Goal: Task Accomplishment & Management: Complete application form

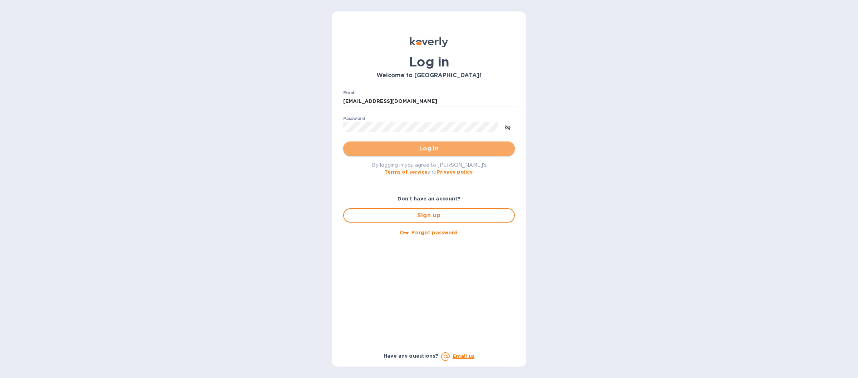
click at [375, 152] on span "Log in" at bounding box center [429, 148] width 160 height 9
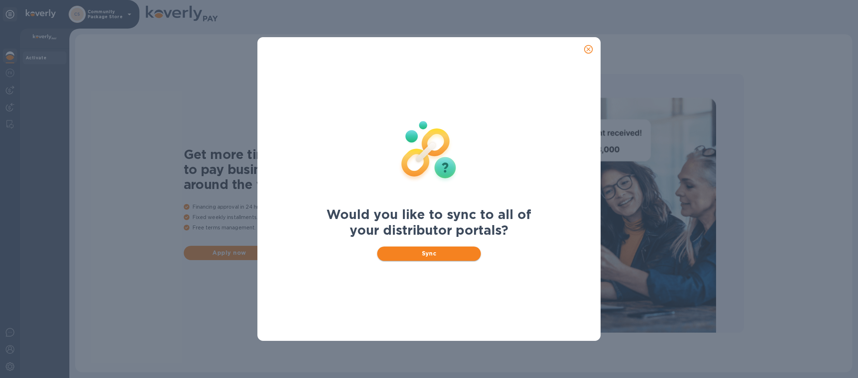
click at [393, 253] on span "Sync" at bounding box center [429, 254] width 93 height 9
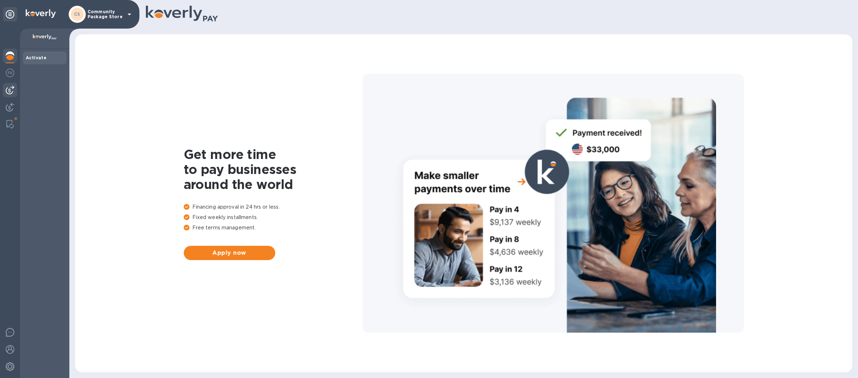
click at [10, 91] on img at bounding box center [10, 90] width 9 height 9
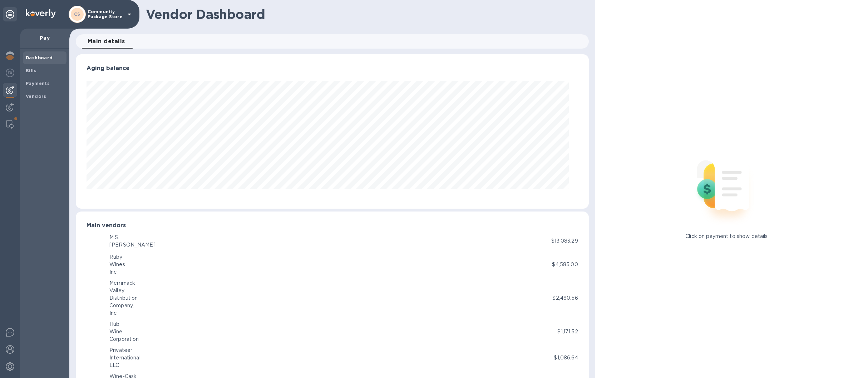
scroll to position [154, 504]
click at [36, 94] on b "Vendors" at bounding box center [36, 96] width 21 height 5
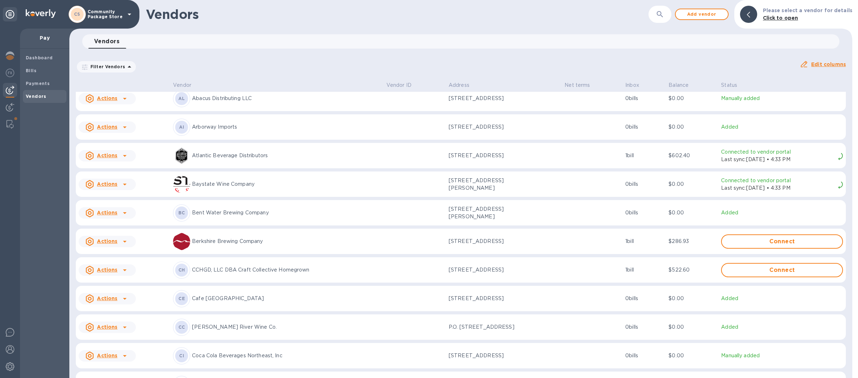
scroll to position [84, 0]
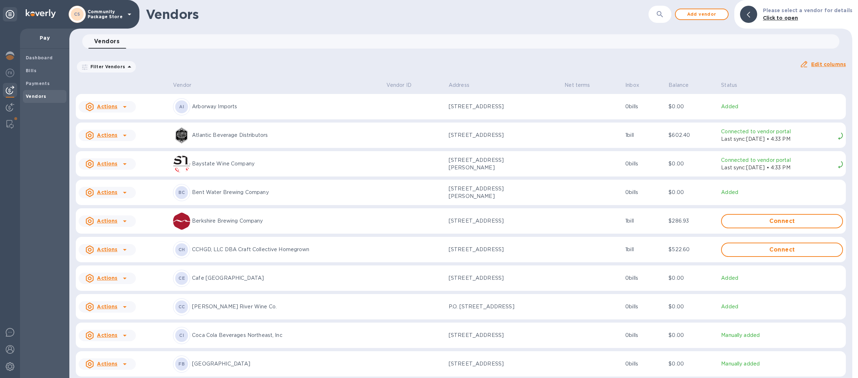
click at [211, 253] on p "CCHGD, LLC DBA Craft Collective Homegrown" at bounding box center [286, 250] width 189 height 8
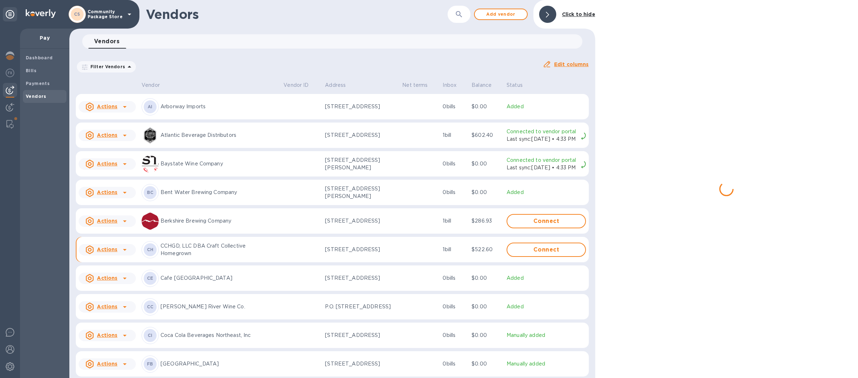
scroll to position [93, 0]
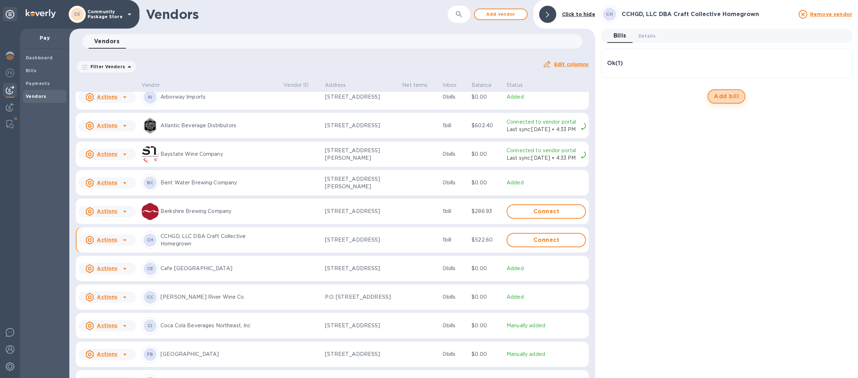
click at [726, 95] on span "Add bill" at bounding box center [726, 96] width 25 height 9
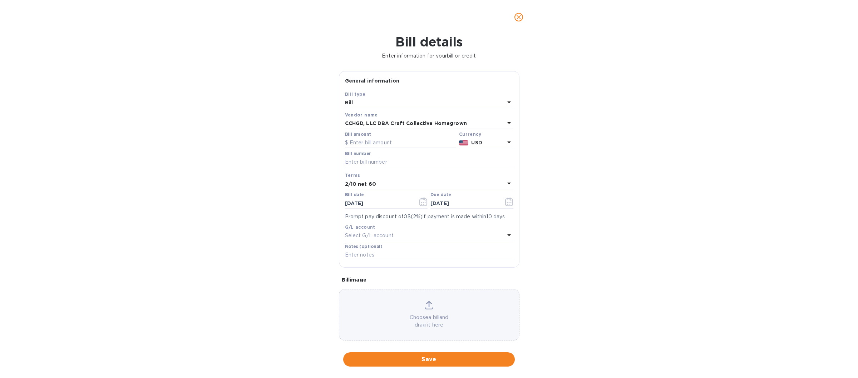
type input "[DATE]"
click at [367, 144] on input "text" at bounding box center [400, 143] width 111 height 11
type input "1"
type input "1,261.70"
click at [370, 164] on input "text" at bounding box center [429, 162] width 168 height 11
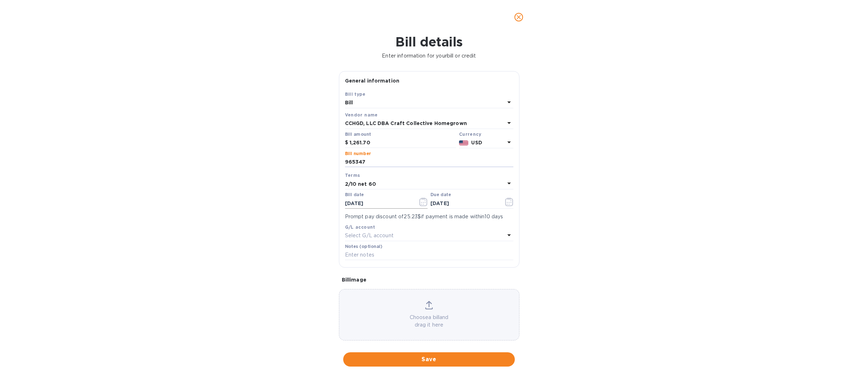
type input "965347"
click at [421, 206] on icon "button" at bounding box center [423, 202] width 8 height 9
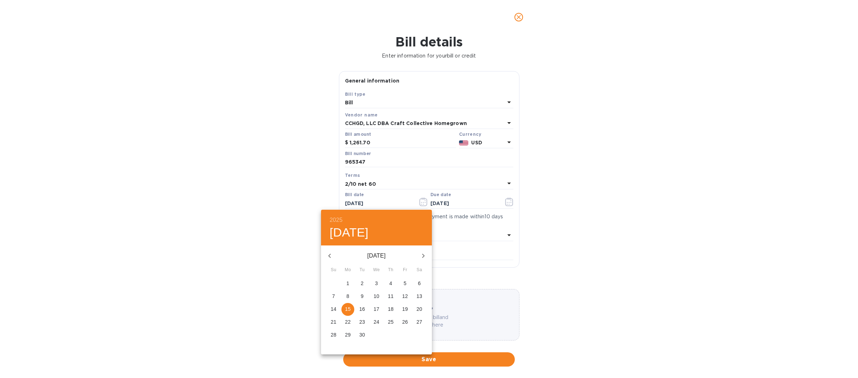
click at [498, 184] on div at bounding box center [429, 189] width 858 height 378
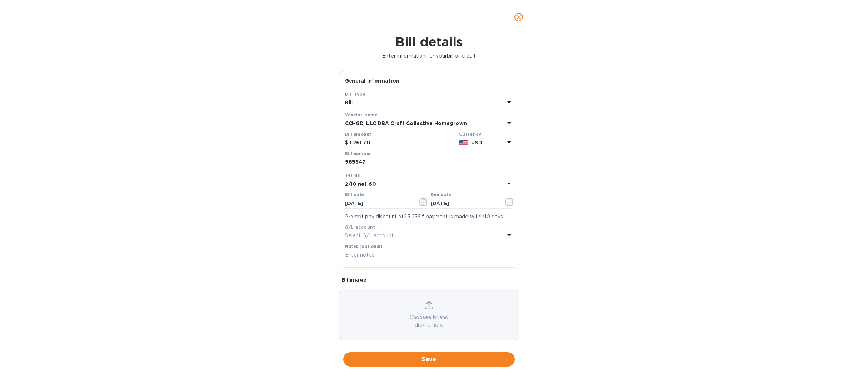
click at [505, 183] on icon at bounding box center [509, 183] width 9 height 9
click at [371, 227] on p "Net 30" at bounding box center [426, 225] width 151 height 8
type input "[DATE]"
click at [422, 204] on icon "button" at bounding box center [423, 202] width 8 height 9
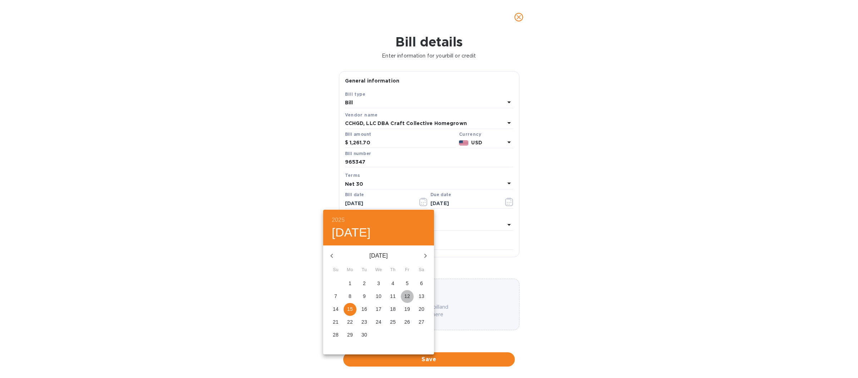
click at [408, 296] on p "12" at bounding box center [407, 296] width 6 height 7
type input "[DATE]"
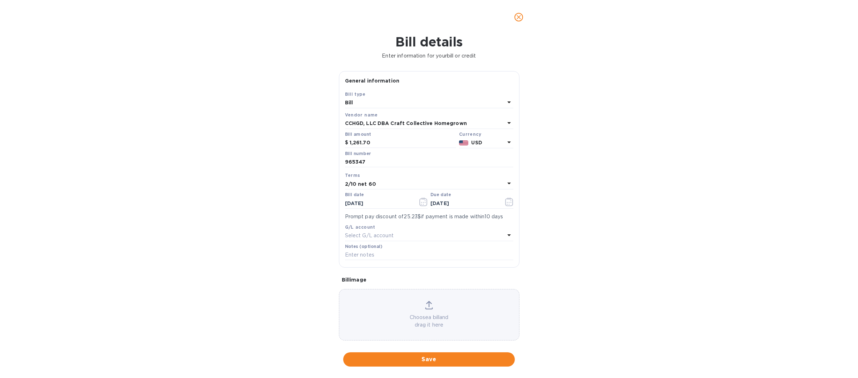
click at [505, 184] on icon at bounding box center [509, 183] width 9 height 9
click at [369, 224] on p "Net 30" at bounding box center [426, 225] width 151 height 8
type input "[DATE]"
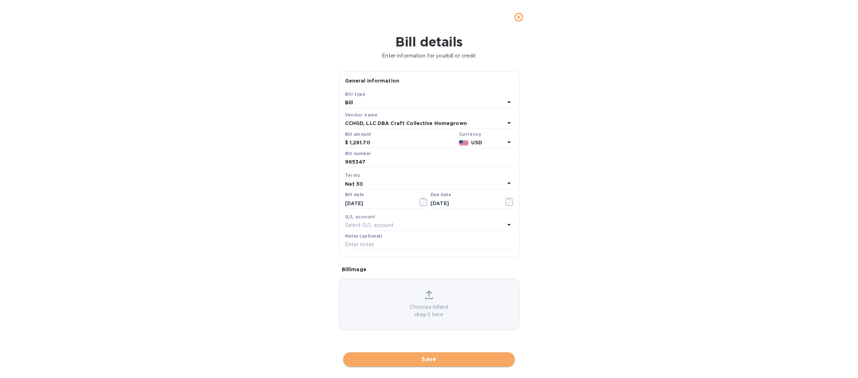
click at [429, 357] on span "Save" at bounding box center [429, 359] width 160 height 9
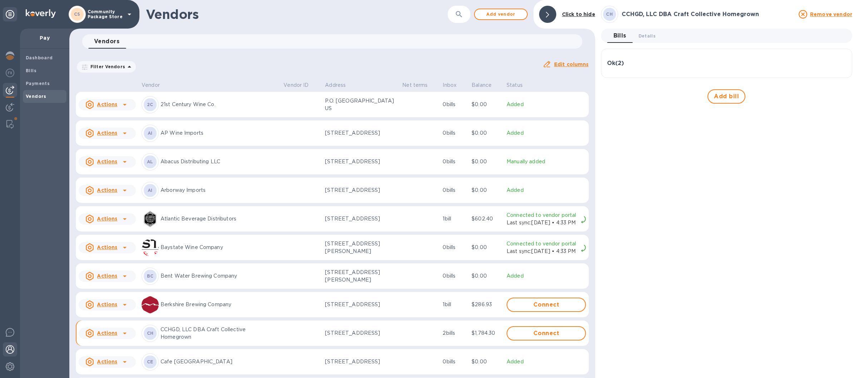
click at [8, 350] on img at bounding box center [10, 349] width 9 height 9
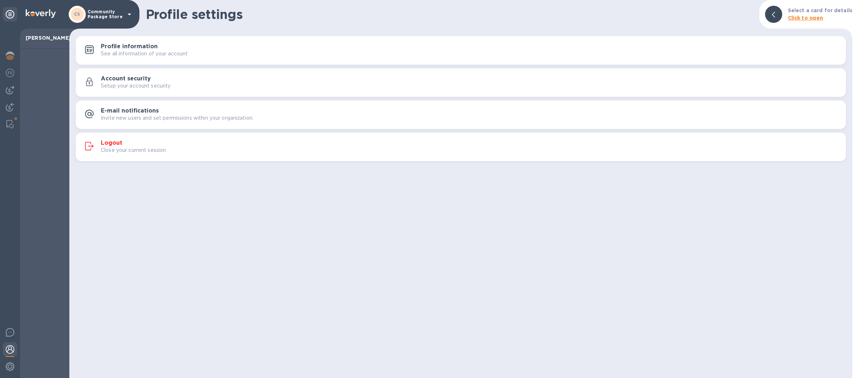
click at [296, 145] on div "Logout Close your current session." at bounding box center [470, 147] width 739 height 14
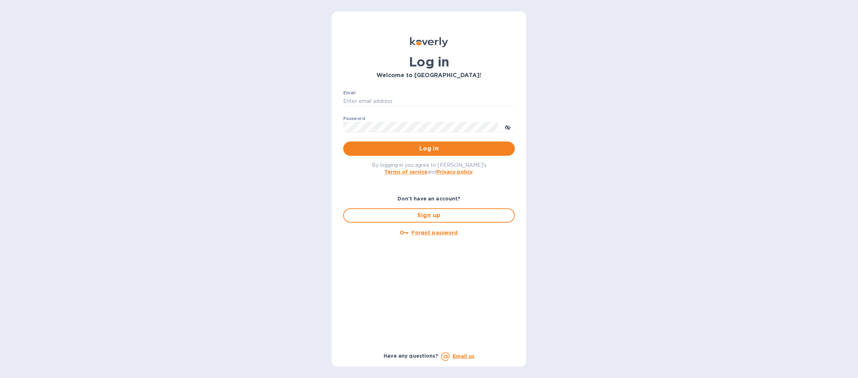
type input "[EMAIL_ADDRESS][DOMAIN_NAME]"
